Goal: Task Accomplishment & Management: Complete application form

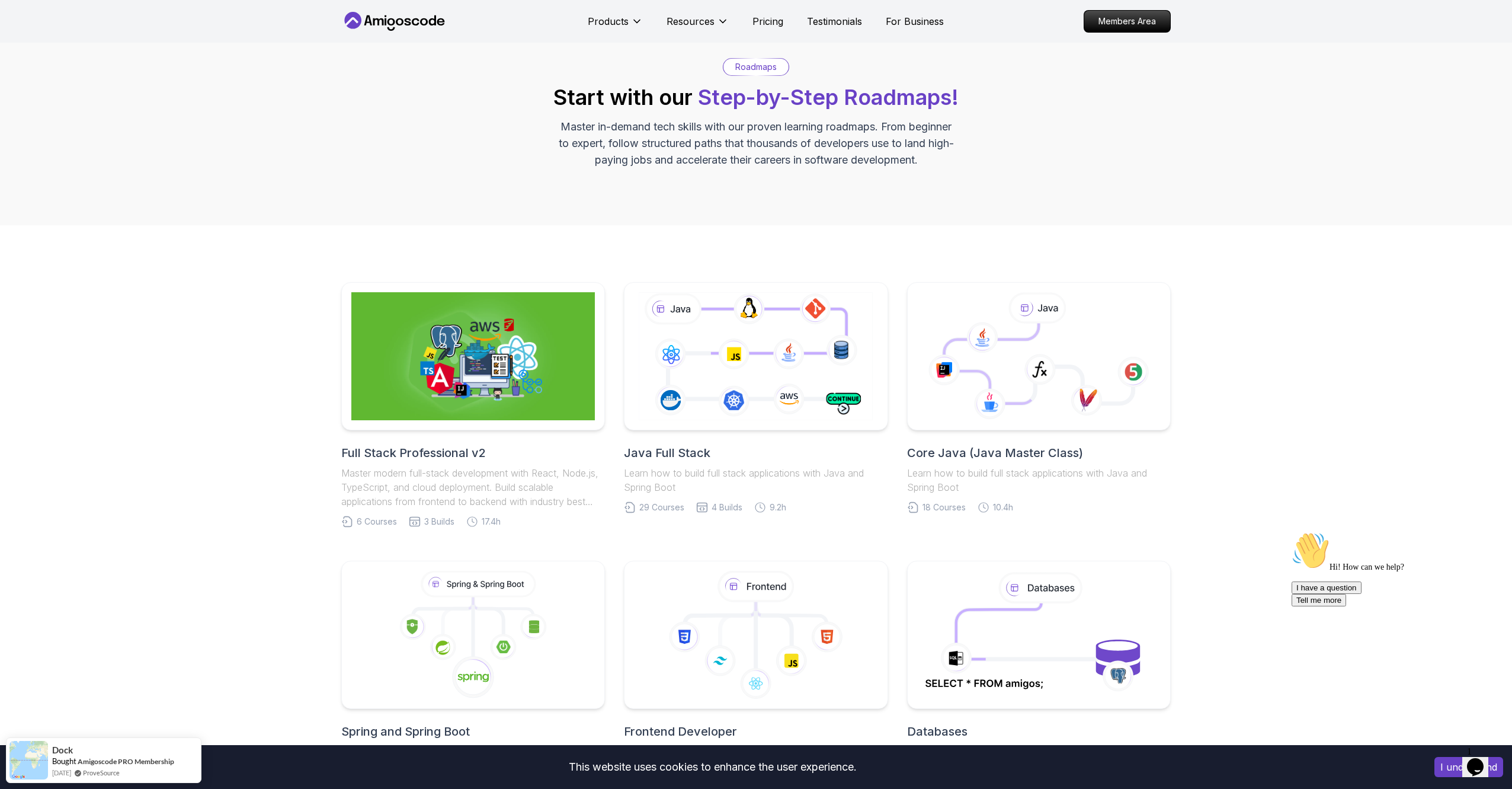
scroll to position [38, 0]
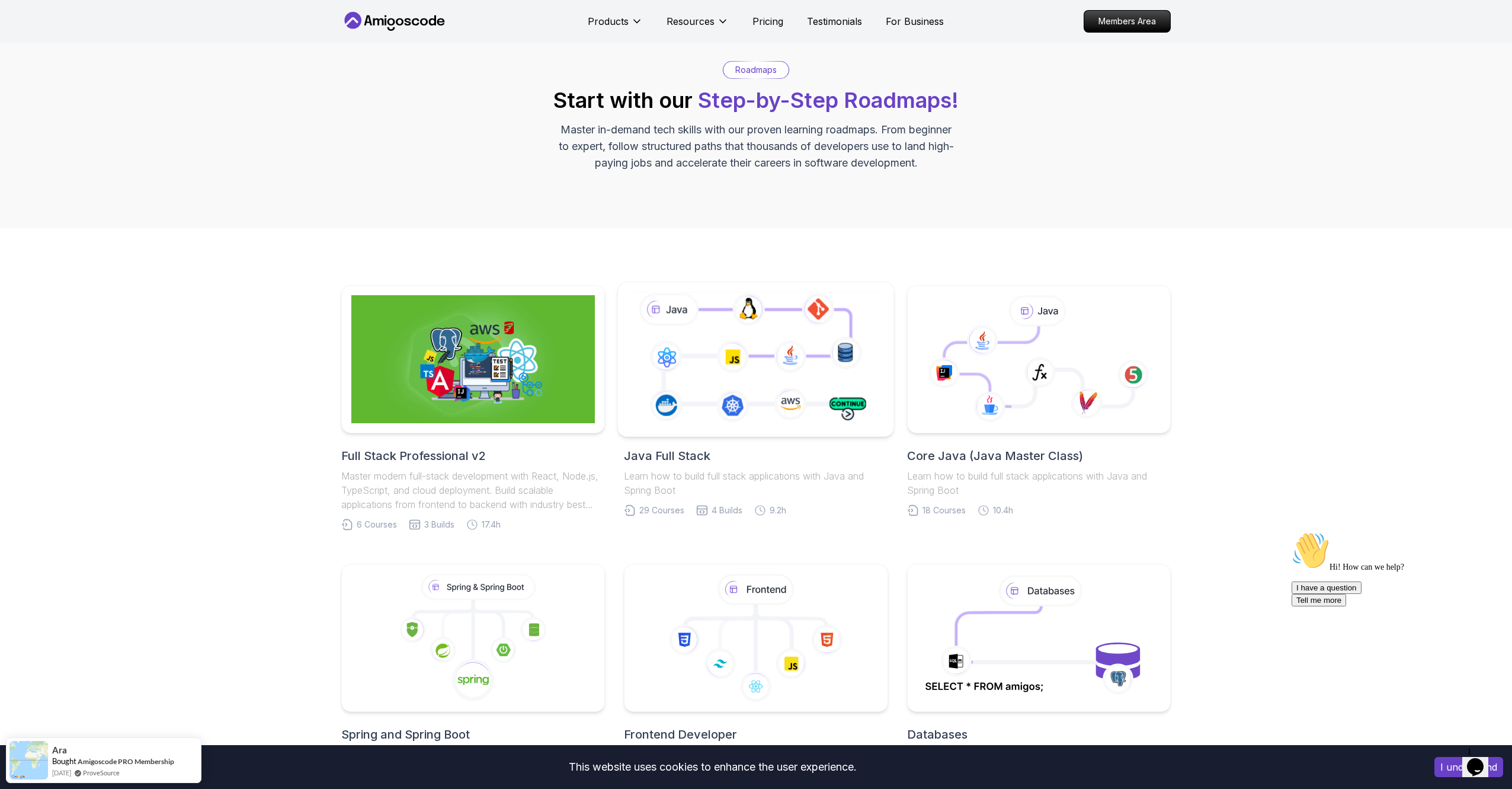
click at [820, 365] on icon at bounding box center [756, 359] width 251 height 140
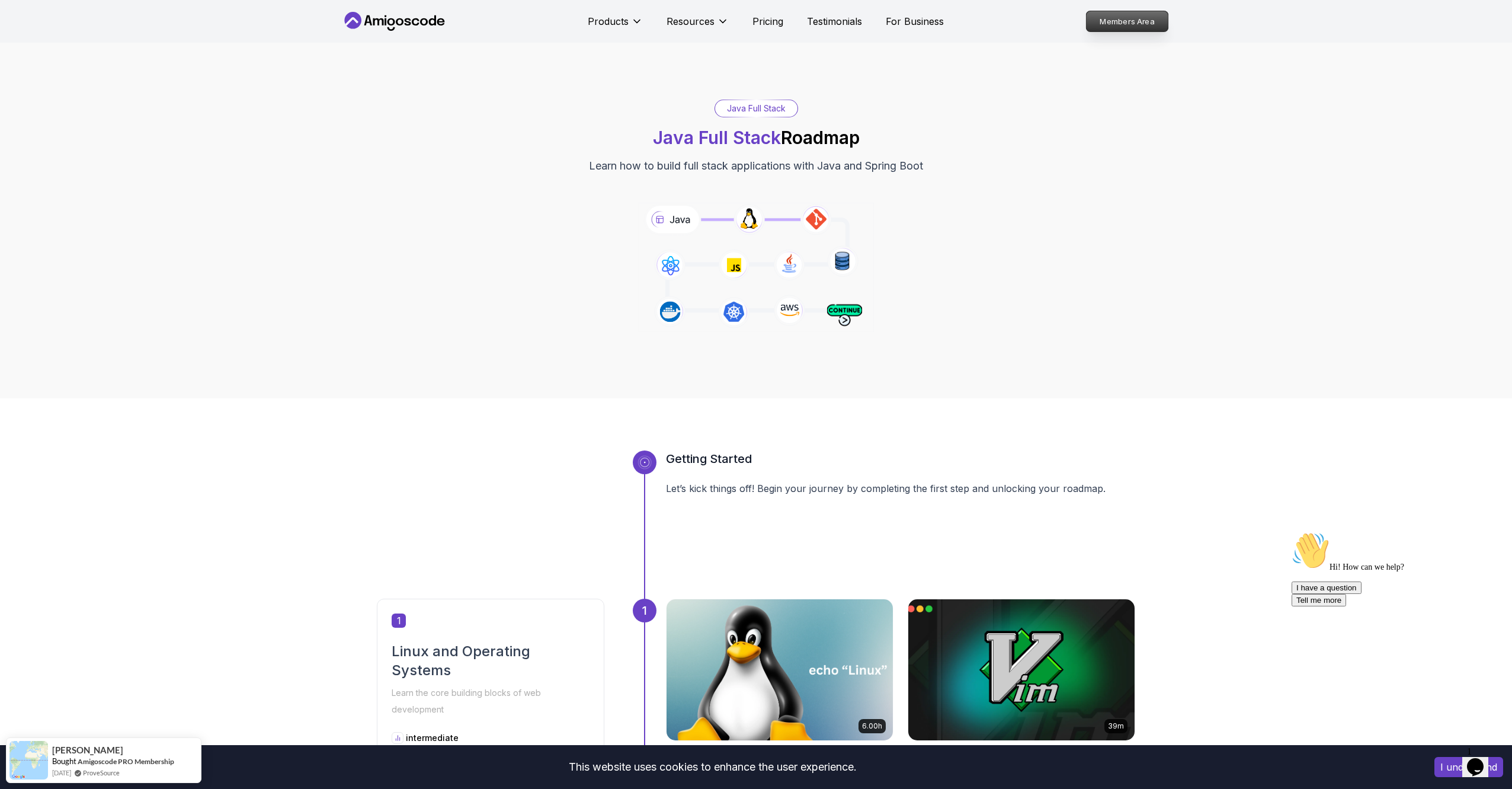
click at [1146, 23] on p "Members Area" at bounding box center [1127, 21] width 82 height 20
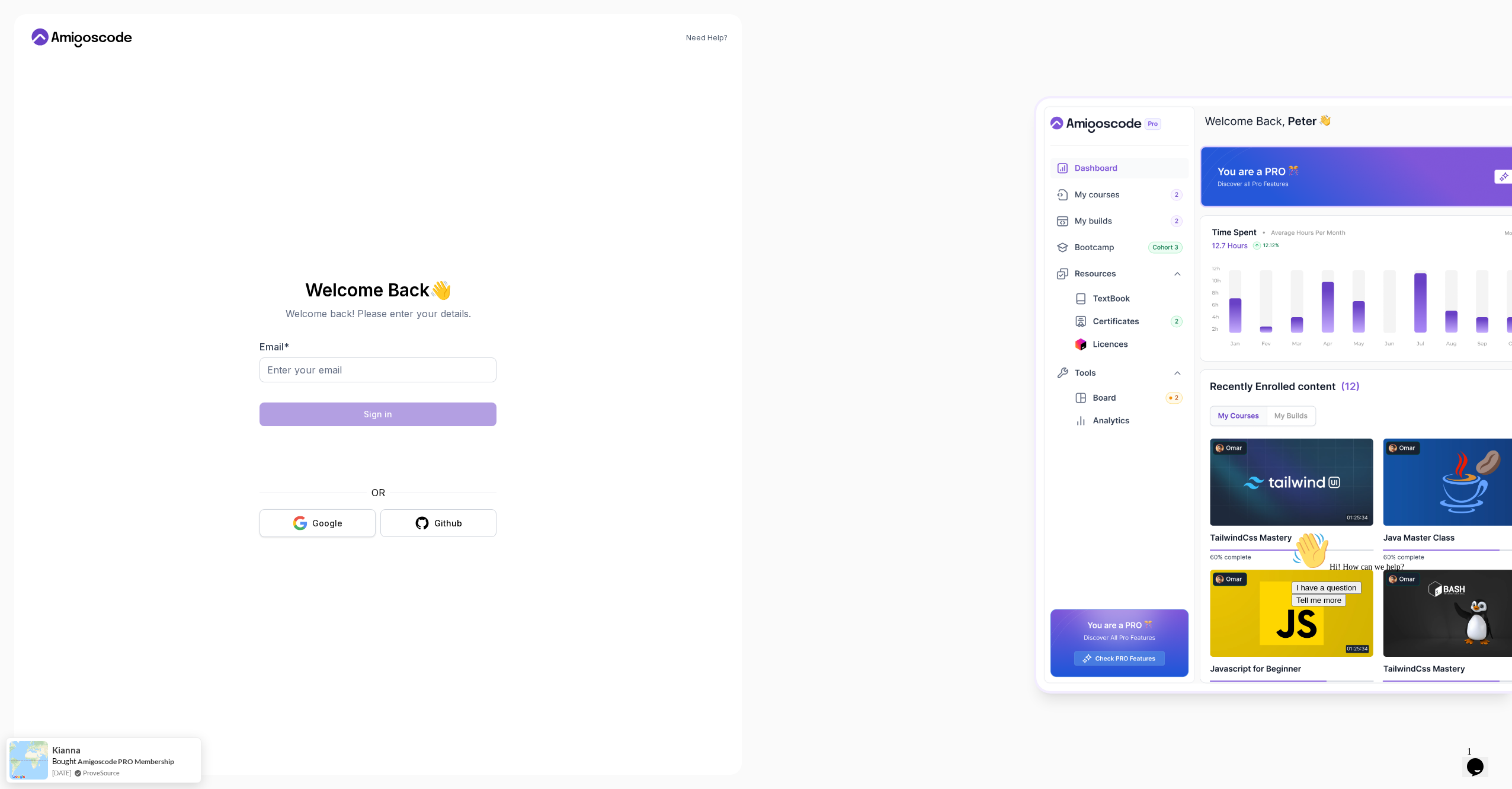
click at [308, 527] on icon "button" at bounding box center [300, 523] width 15 height 15
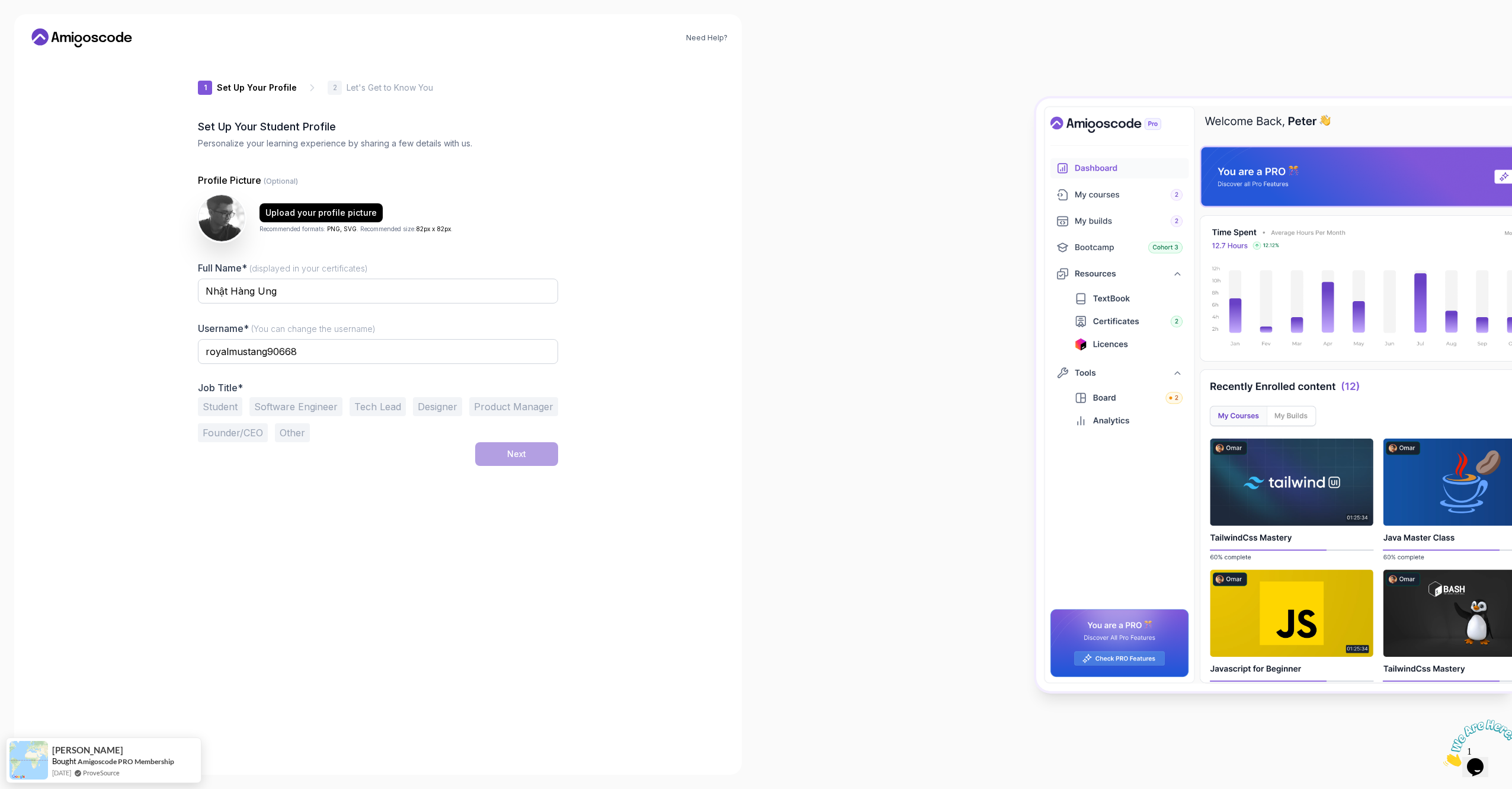
click at [284, 419] on div "Student Software Engineer Tech Lead Designer Product Manager Founder/CEO Other" at bounding box center [378, 420] width 360 height 45
click at [287, 409] on button "Software Engineer" at bounding box center [296, 407] width 93 height 19
click at [513, 448] on button "Next" at bounding box center [516, 453] width 83 height 23
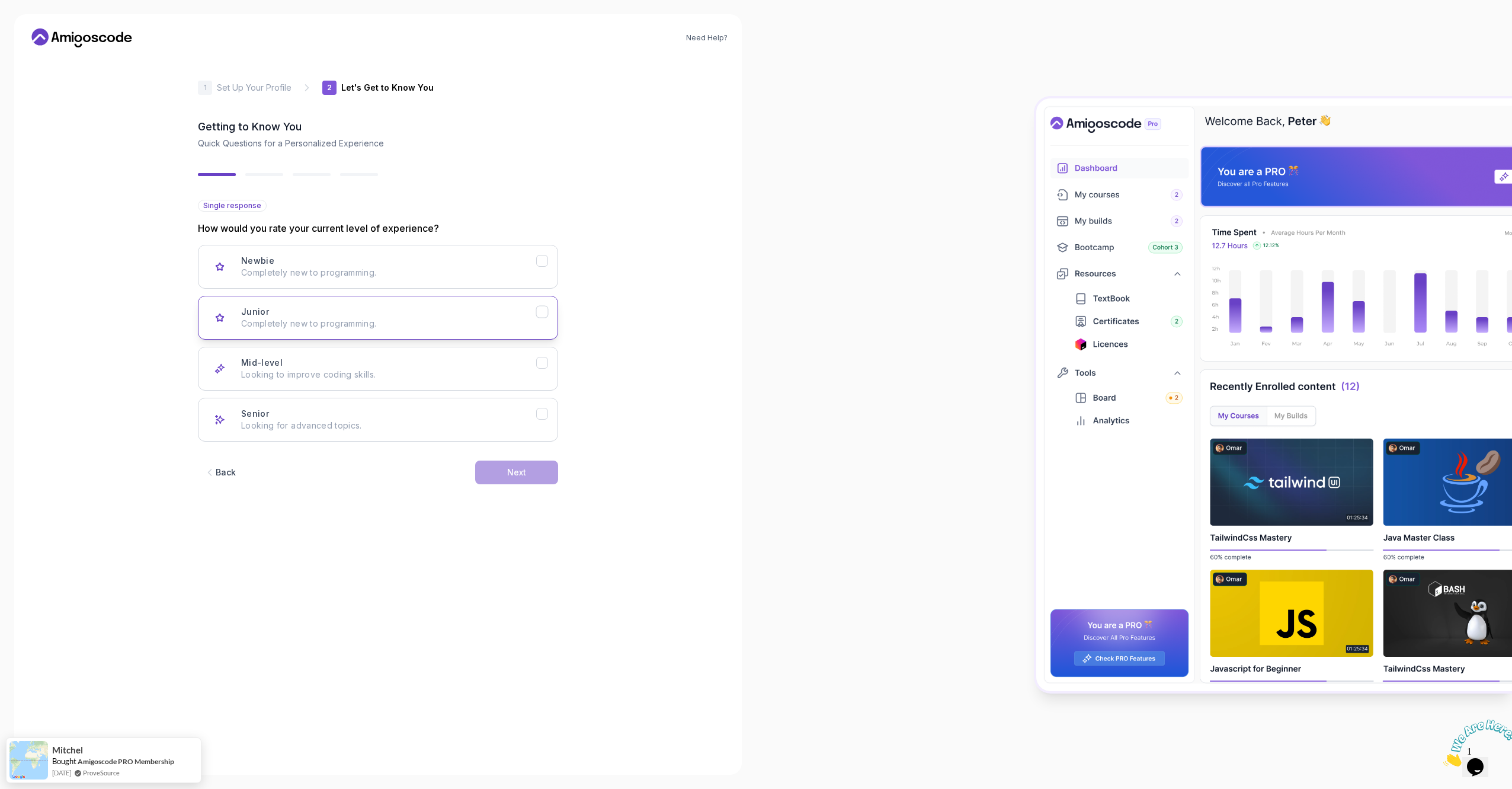
click at [483, 327] on p "Completely new to programming." at bounding box center [388, 323] width 295 height 12
click at [524, 473] on div "Next" at bounding box center [516, 472] width 19 height 12
click at [418, 329] on p "HTML, CSS, JavaScript, React" at bounding box center [388, 323] width 295 height 12
click at [419, 271] on p "Node.js, Python, Java" at bounding box center [388, 273] width 295 height 12
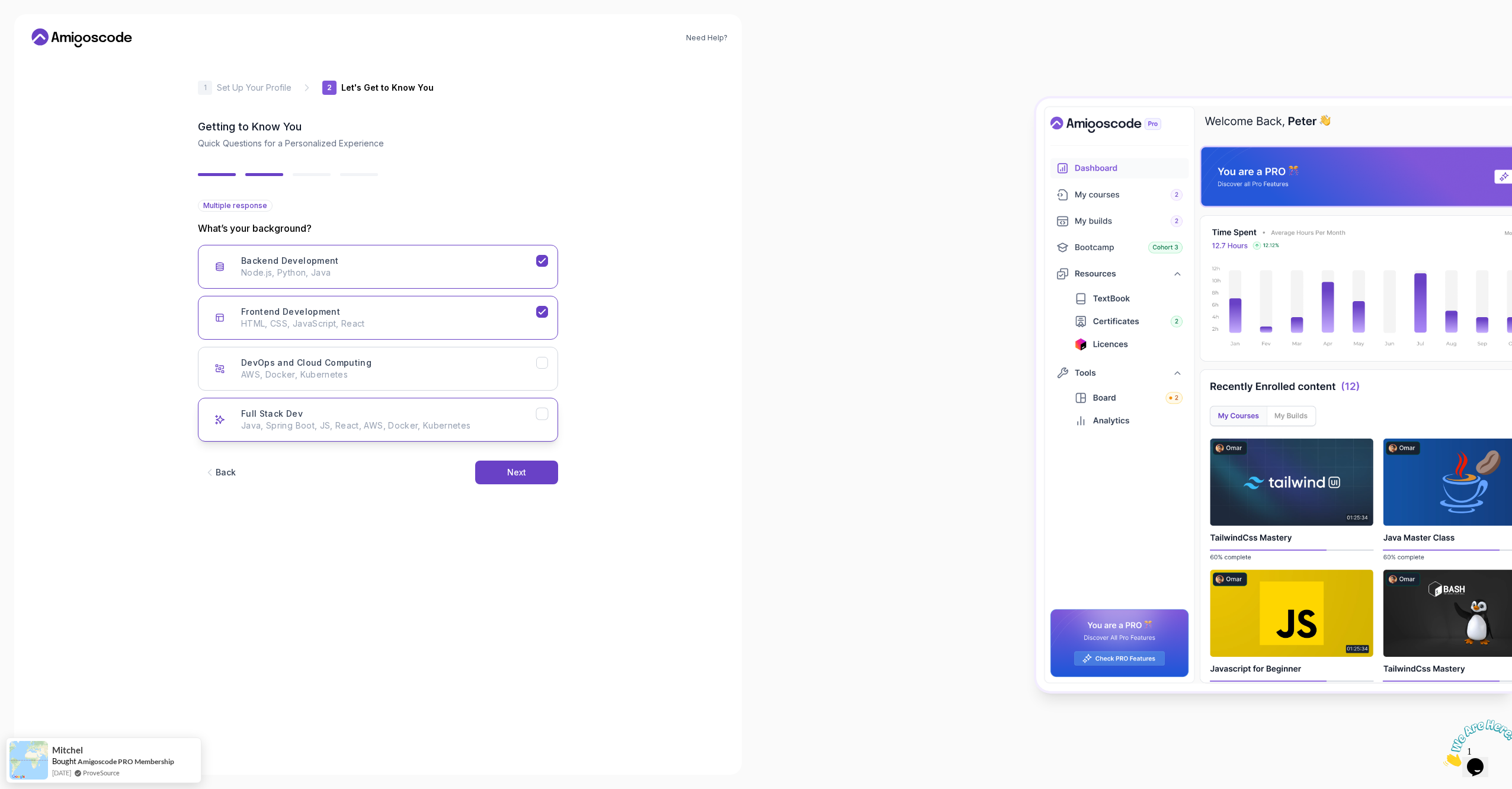
click at [506, 414] on div "Full Stack Dev Java, Spring Boot, JS, React, AWS, Docker, Kubernetes" at bounding box center [388, 419] width 295 height 23
click at [536, 303] on button "Frontend Development HTML, CSS, JavaScript, React" at bounding box center [378, 317] width 360 height 44
click at [545, 314] on icon "Frontend Development" at bounding box center [542, 312] width 11 height 11
click at [542, 458] on div "Back Next" at bounding box center [378, 473] width 360 height 61
click at [541, 467] on button "Next" at bounding box center [516, 472] width 83 height 23
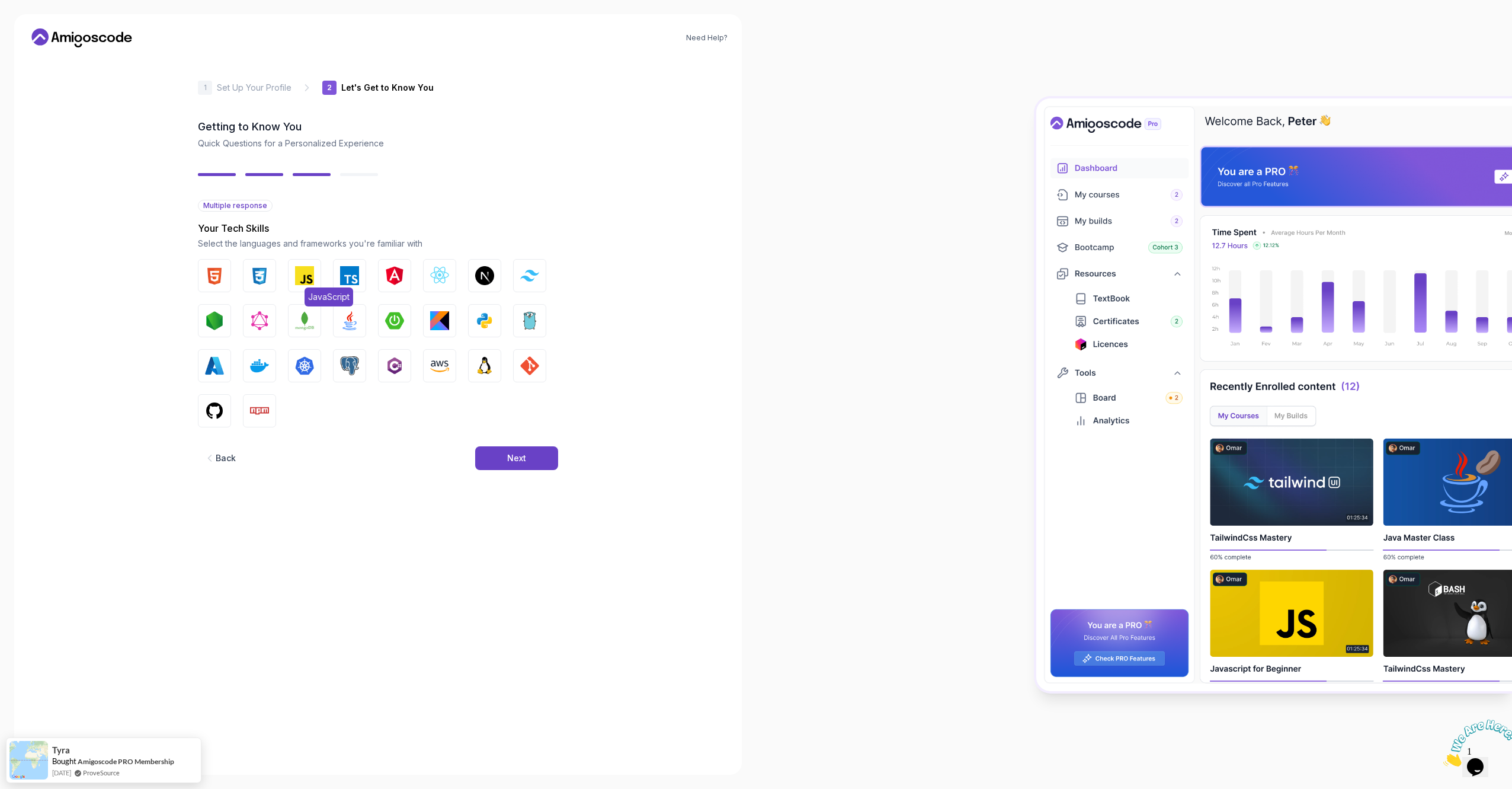
click at [316, 278] on button "JavaScript" at bounding box center [305, 275] width 33 height 33
click at [343, 278] on img "button" at bounding box center [350, 275] width 19 height 19
click at [264, 278] on img "button" at bounding box center [259, 275] width 19 height 19
click at [228, 276] on button "HTML" at bounding box center [215, 275] width 33 height 33
click at [438, 272] on img "button" at bounding box center [440, 275] width 19 height 19
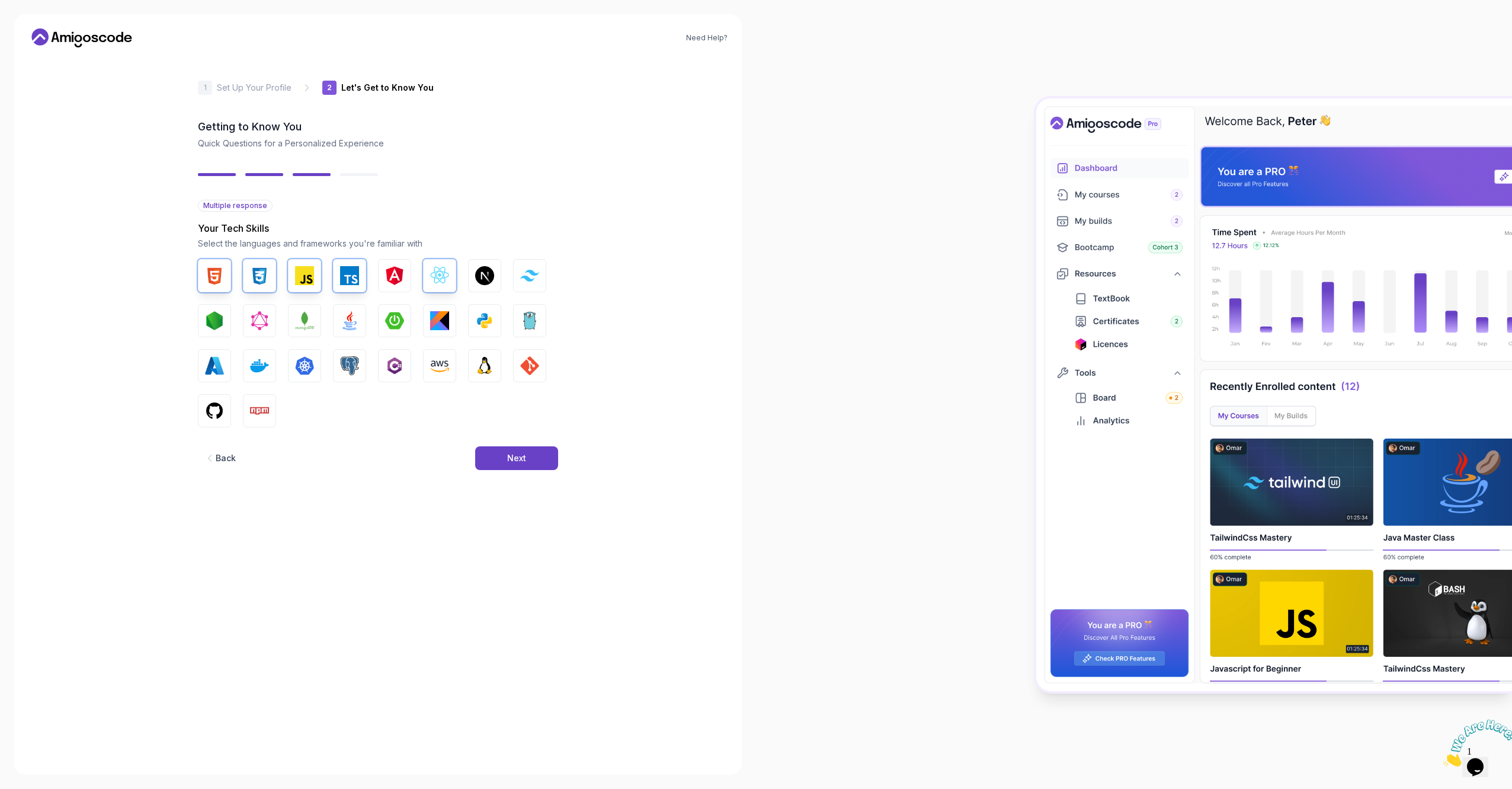
click at [420, 272] on div "HTML CSS JavaScript TypeScript Angular React.js Next.js Tailwind CSS Node.js Gr…" at bounding box center [378, 342] width 360 height 168
click at [405, 276] on button "Angular" at bounding box center [394, 275] width 33 height 33
click at [526, 282] on button "Tailwind CSS" at bounding box center [530, 275] width 33 height 33
click at [216, 317] on img "button" at bounding box center [214, 320] width 19 height 19
click at [405, 313] on button "Spring Boot" at bounding box center [394, 321] width 33 height 33
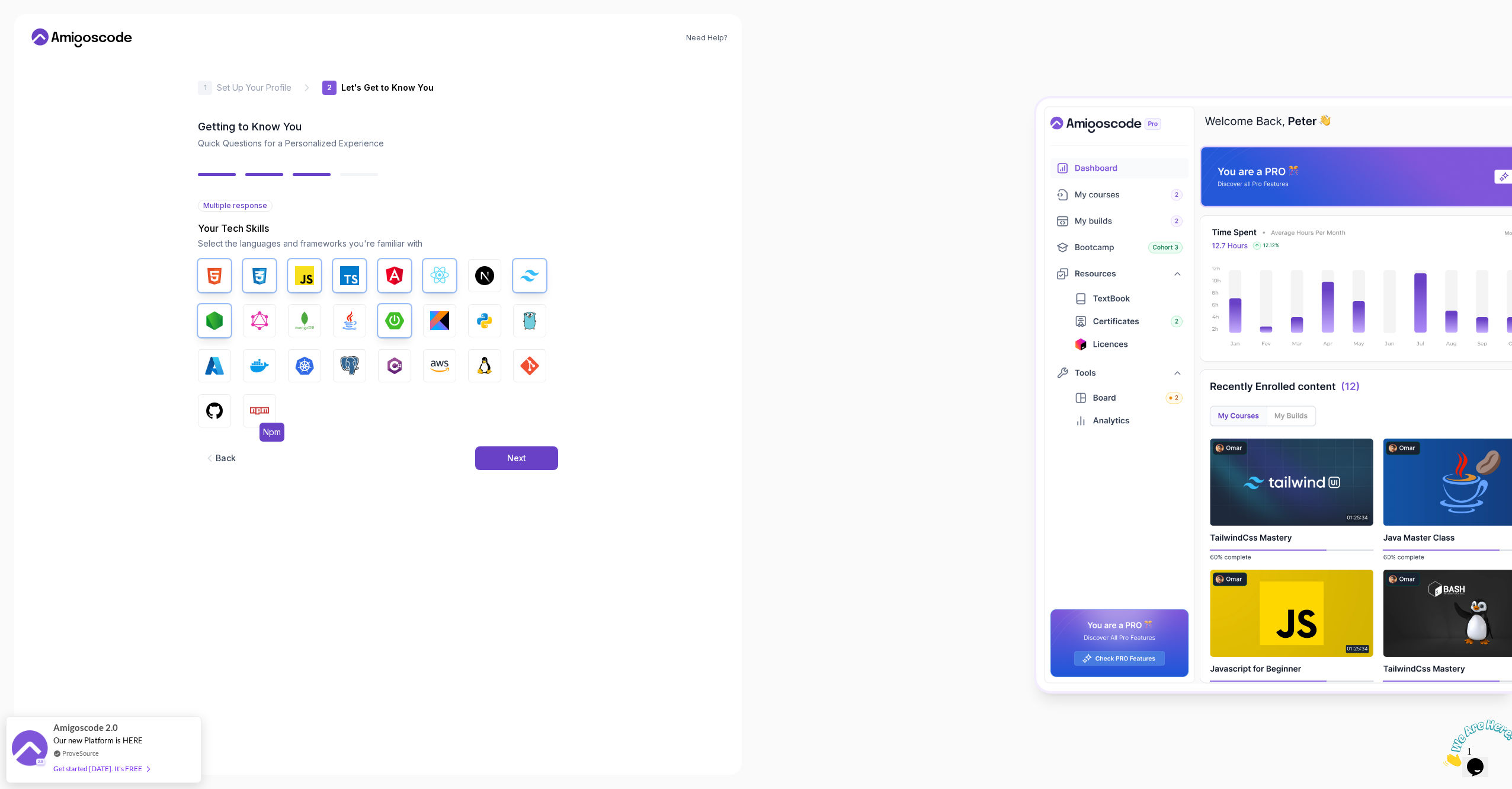
click at [262, 414] on img "button" at bounding box center [259, 410] width 19 height 19
click at [222, 418] on img "button" at bounding box center [214, 410] width 19 height 19
click at [431, 367] on img "button" at bounding box center [440, 366] width 19 height 19
click at [358, 364] on img "button" at bounding box center [350, 366] width 19 height 19
click at [259, 374] on img "button" at bounding box center [259, 366] width 19 height 19
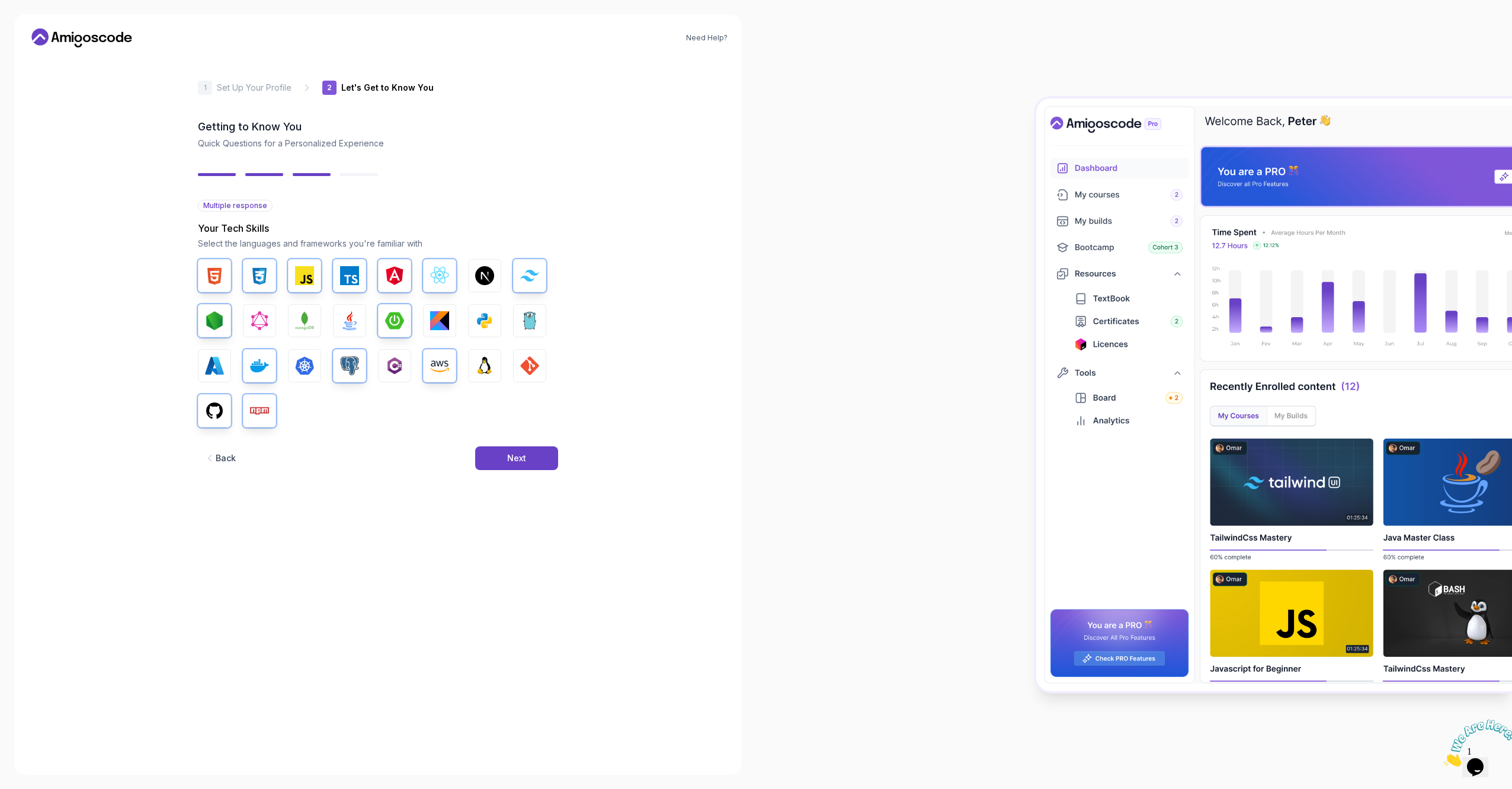
drag, startPoint x: 535, startPoint y: 461, endPoint x: 530, endPoint y: 392, distance: 69.2
click at [530, 392] on div "Multiple response Your Tech Skills Select the languages and frameworks you're f…" at bounding box center [378, 344] width 360 height 289
click at [528, 370] on img "button" at bounding box center [529, 366] width 19 height 19
click at [352, 326] on img "button" at bounding box center [350, 320] width 19 height 19
click at [514, 456] on div "Next" at bounding box center [516, 458] width 19 height 12
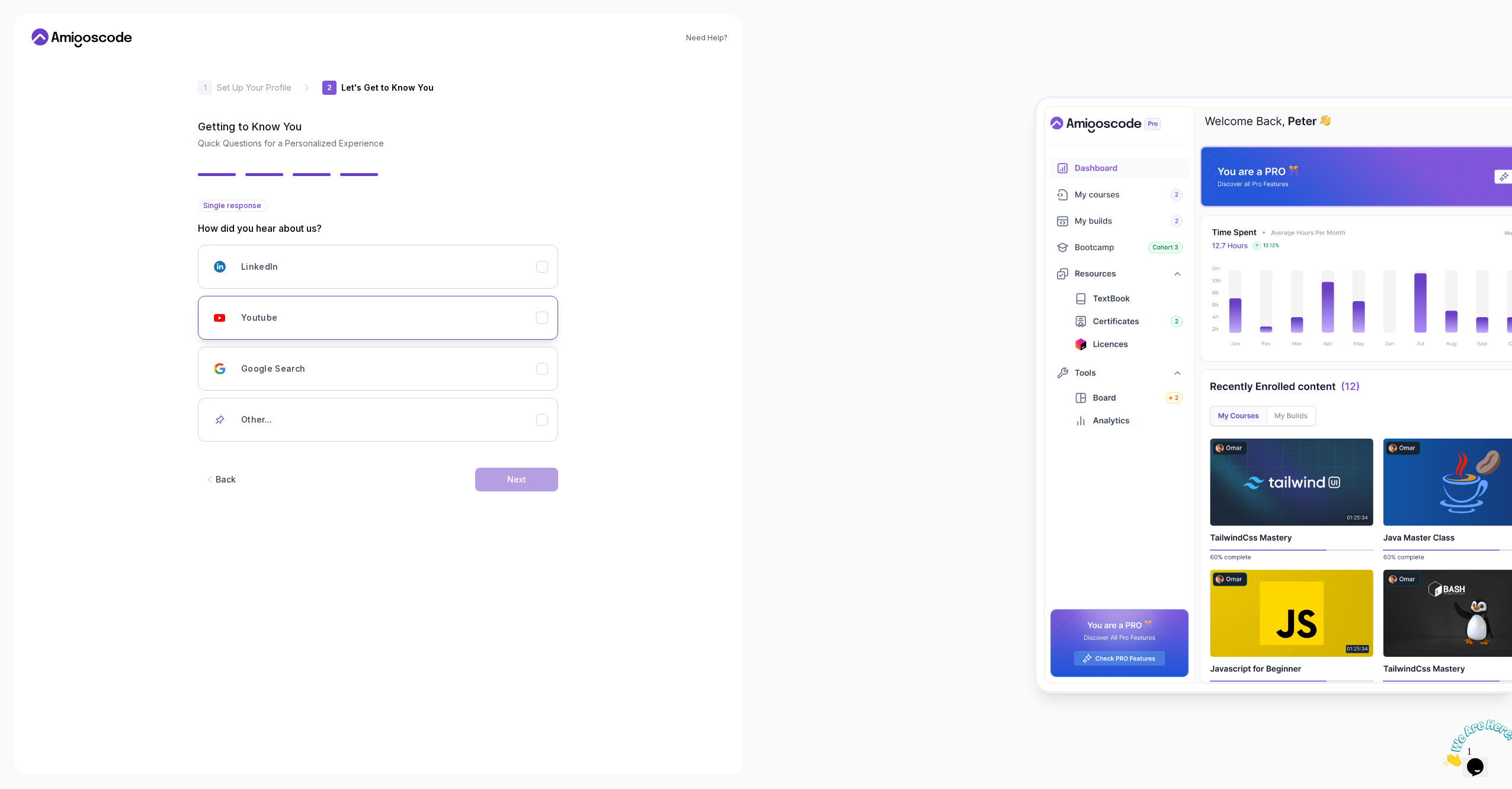
click at [511, 301] on button "Youtube" at bounding box center [378, 317] width 360 height 44
click at [527, 465] on div "Back Next" at bounding box center [378, 479] width 360 height 61
click at [527, 472] on button "Next" at bounding box center [516, 479] width 83 height 23
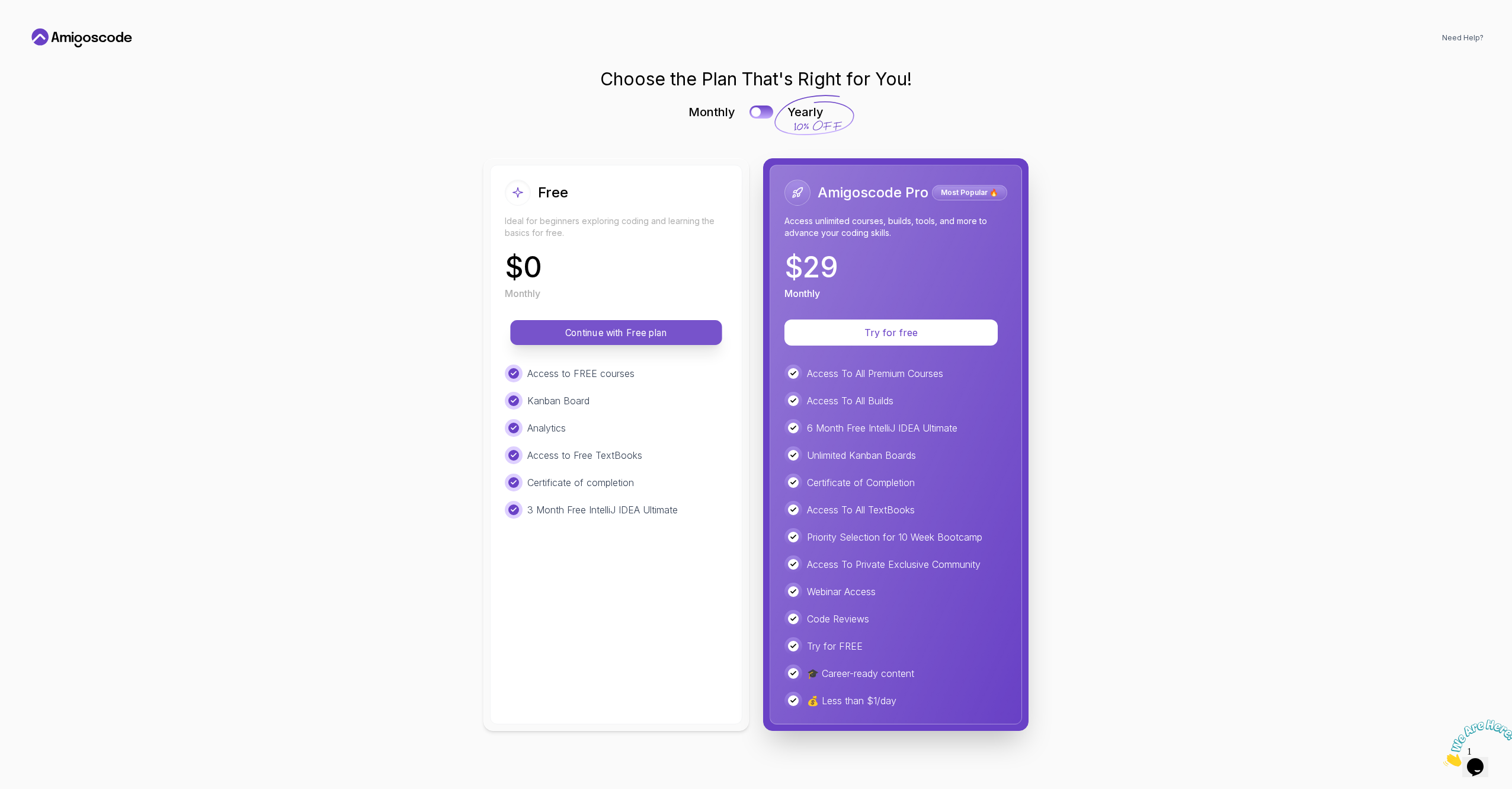
click at [643, 335] on p "Continue with Free plan" at bounding box center [616, 332] width 185 height 14
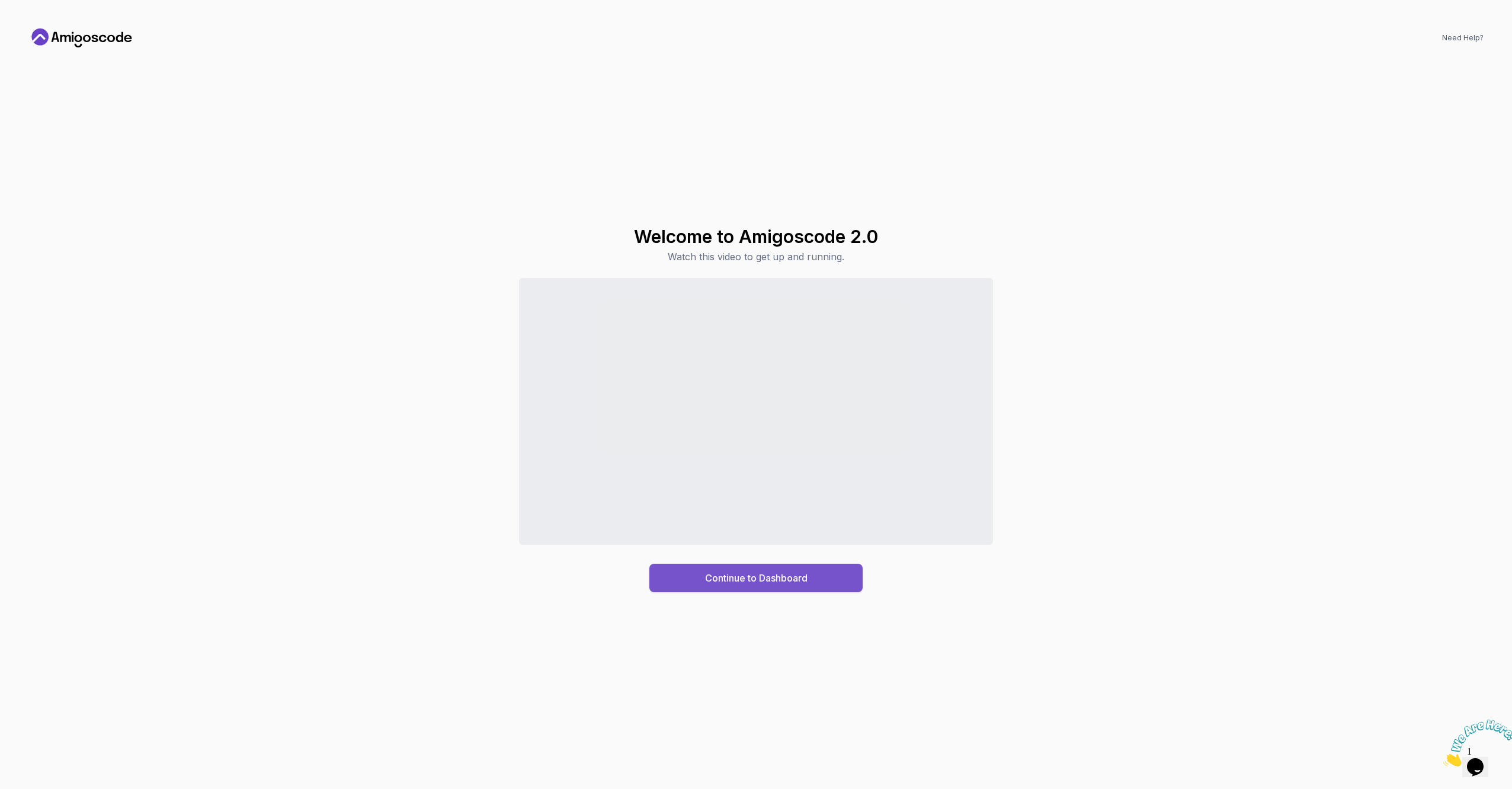
click at [789, 576] on div "Continue to Dashboard" at bounding box center [756, 578] width 102 height 14
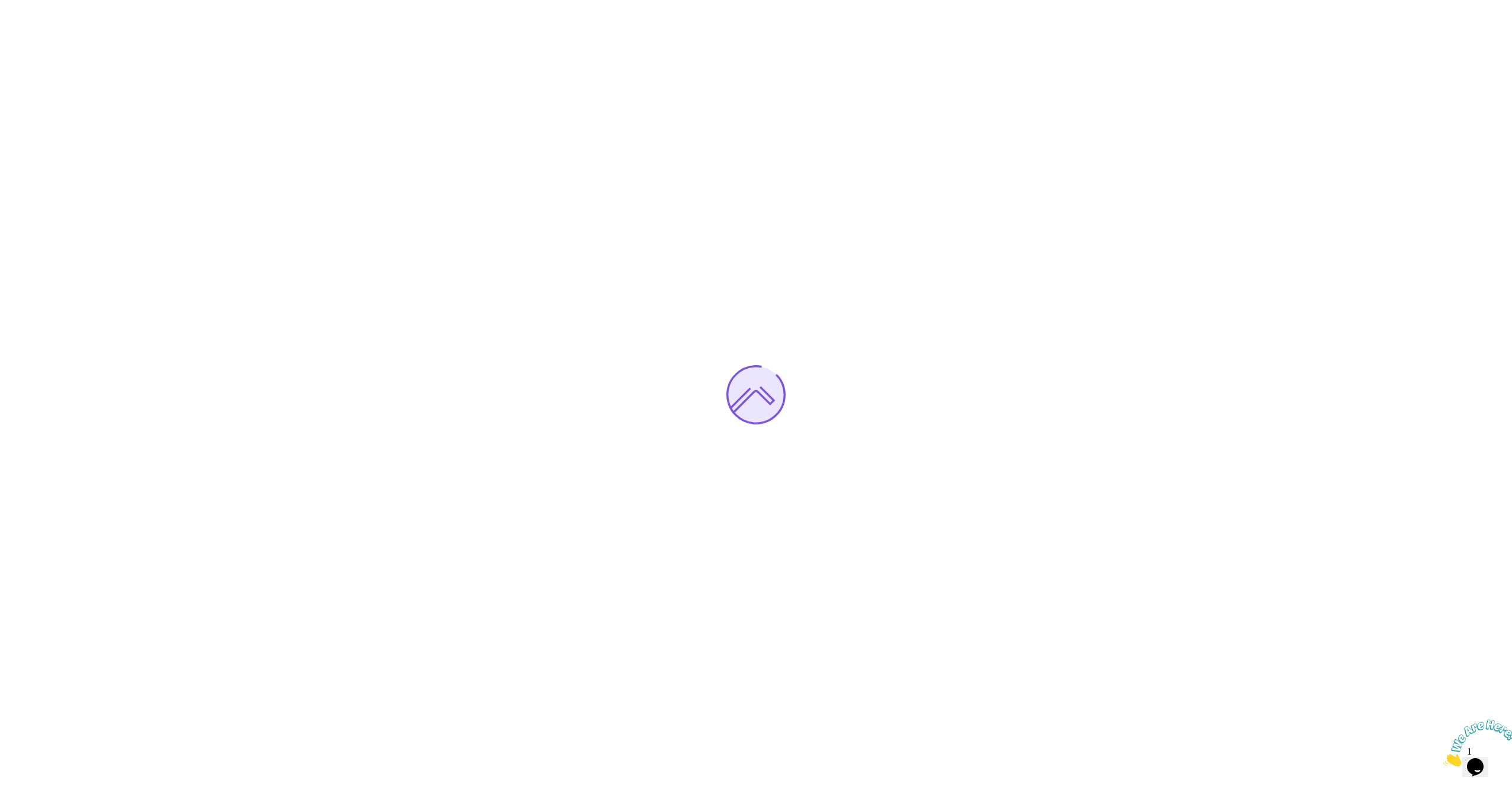
click at [789, 576] on div at bounding box center [756, 394] width 1512 height 789
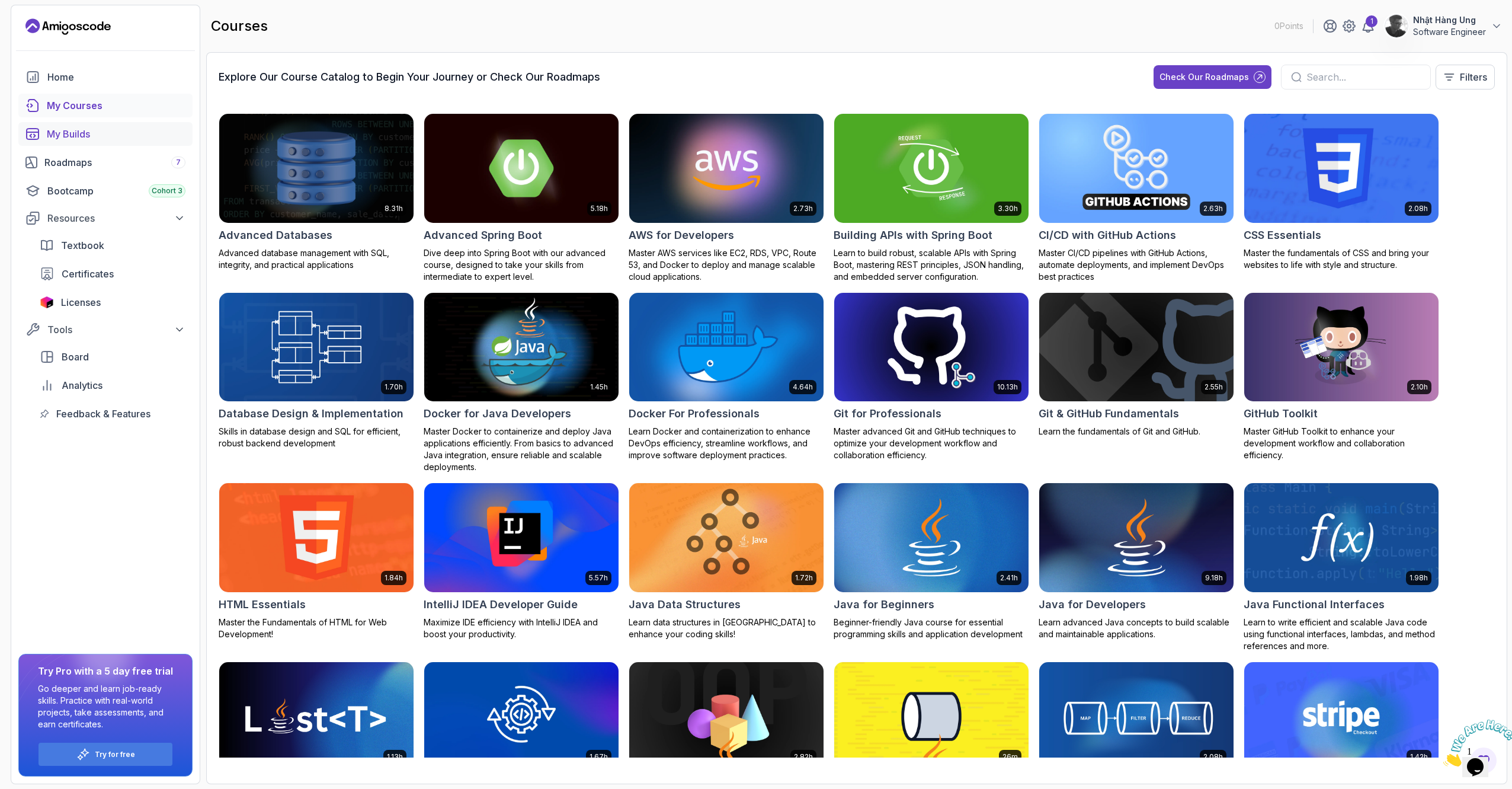
click at [138, 138] on div "My Builds" at bounding box center [115, 133] width 139 height 14
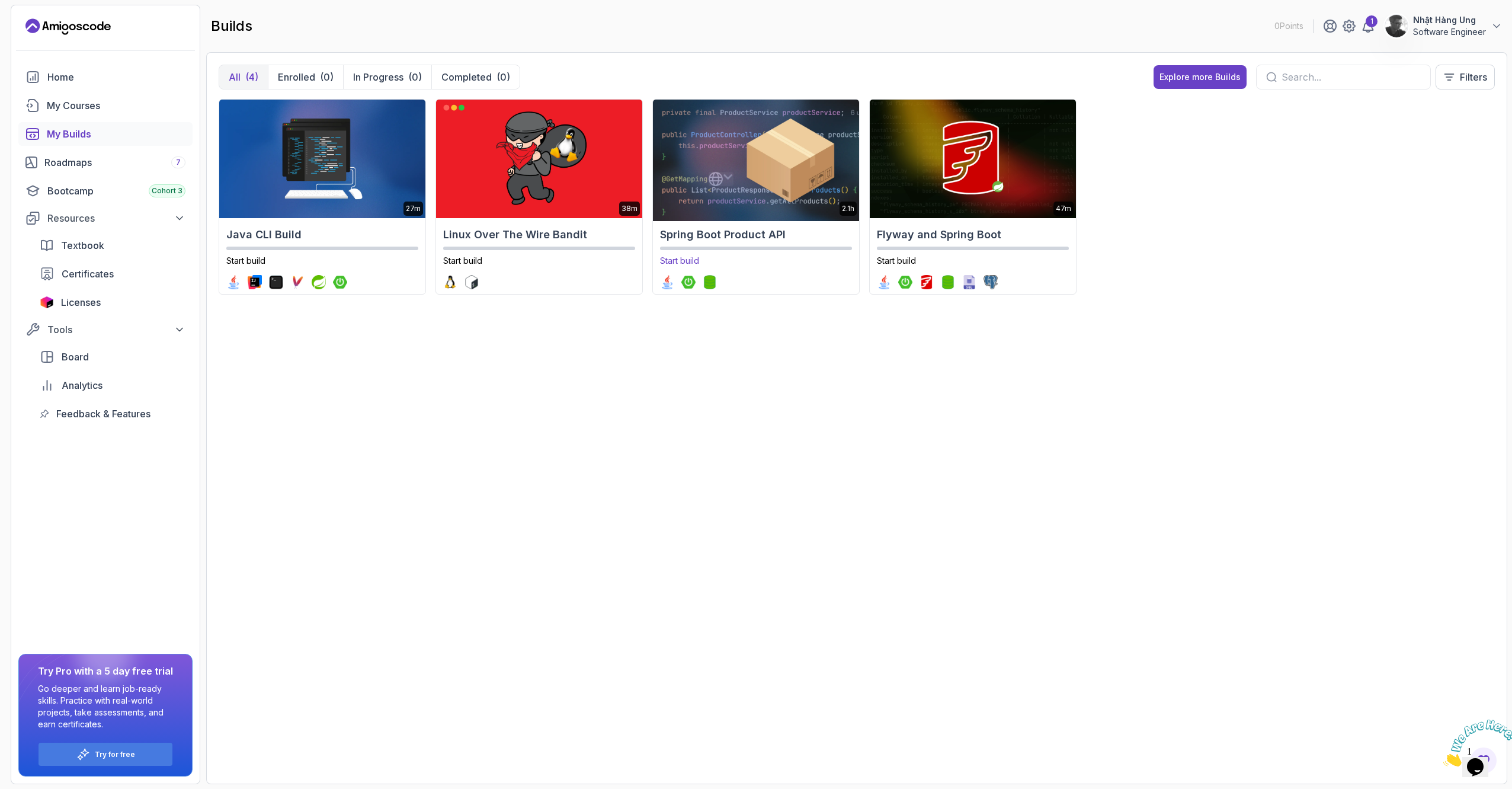
click at [781, 181] on img at bounding box center [755, 159] width 217 height 125
